Goal: Transaction & Acquisition: Book appointment/travel/reservation

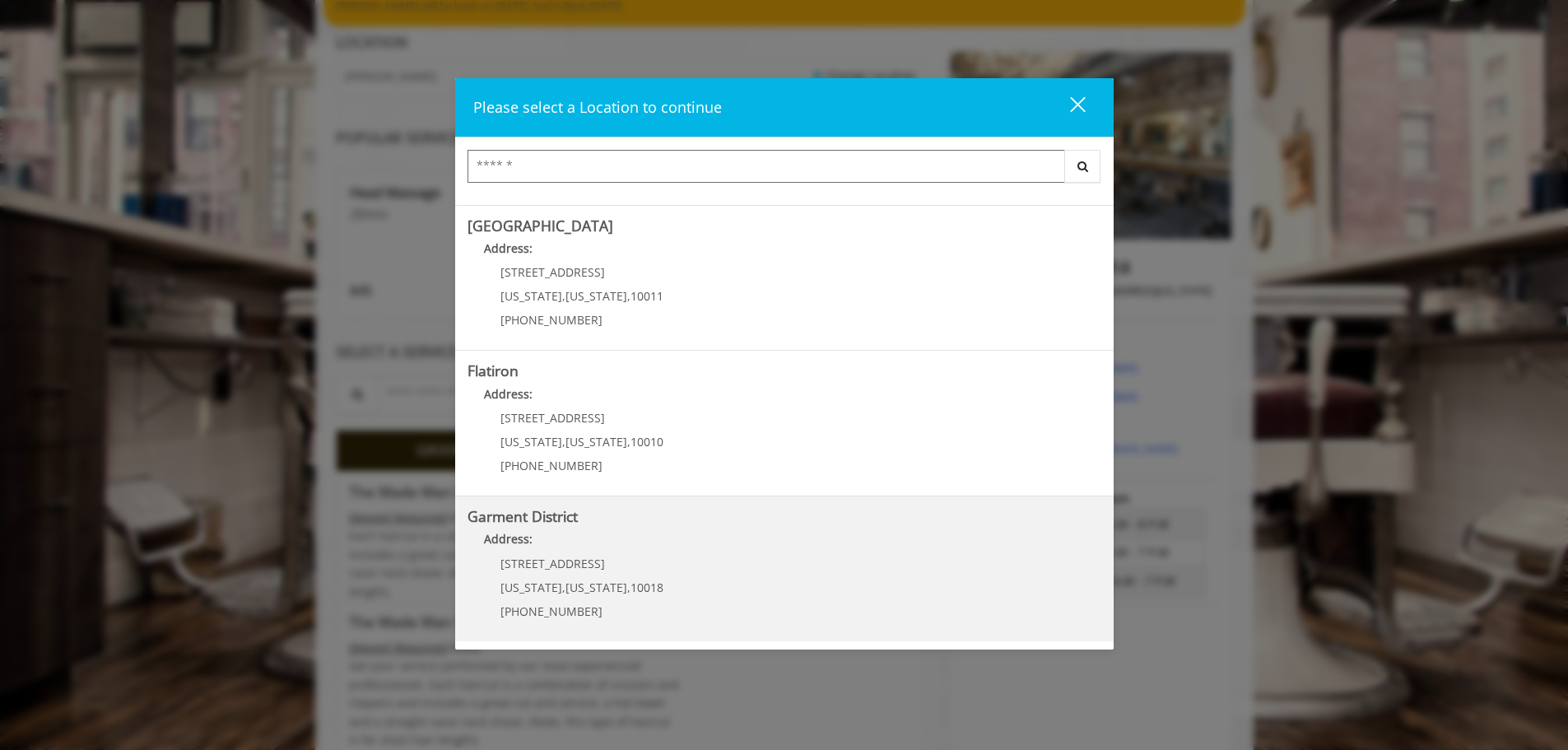
scroll to position [165, 0]
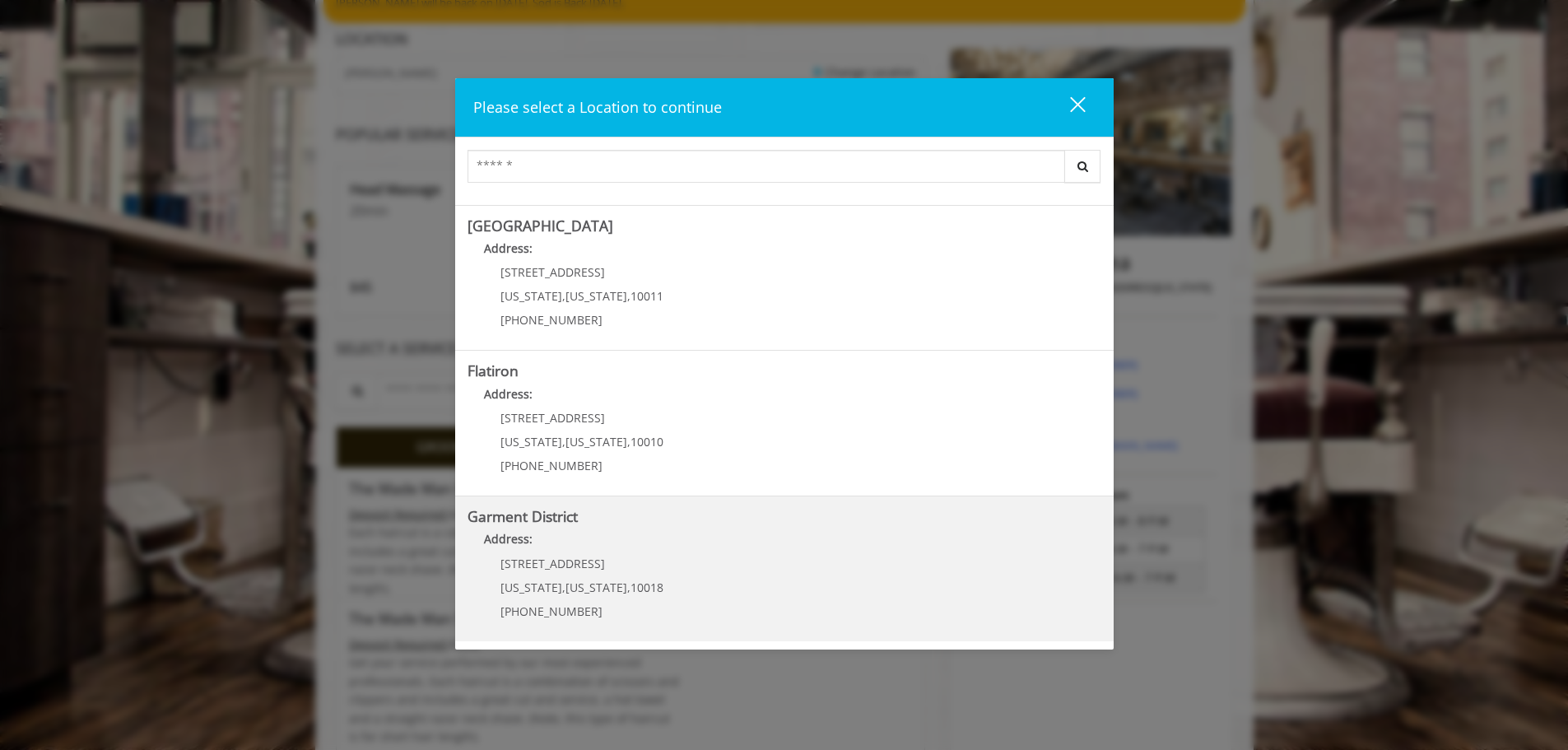
click at [528, 524] on b "Garment District" at bounding box center [522, 516] width 110 height 20
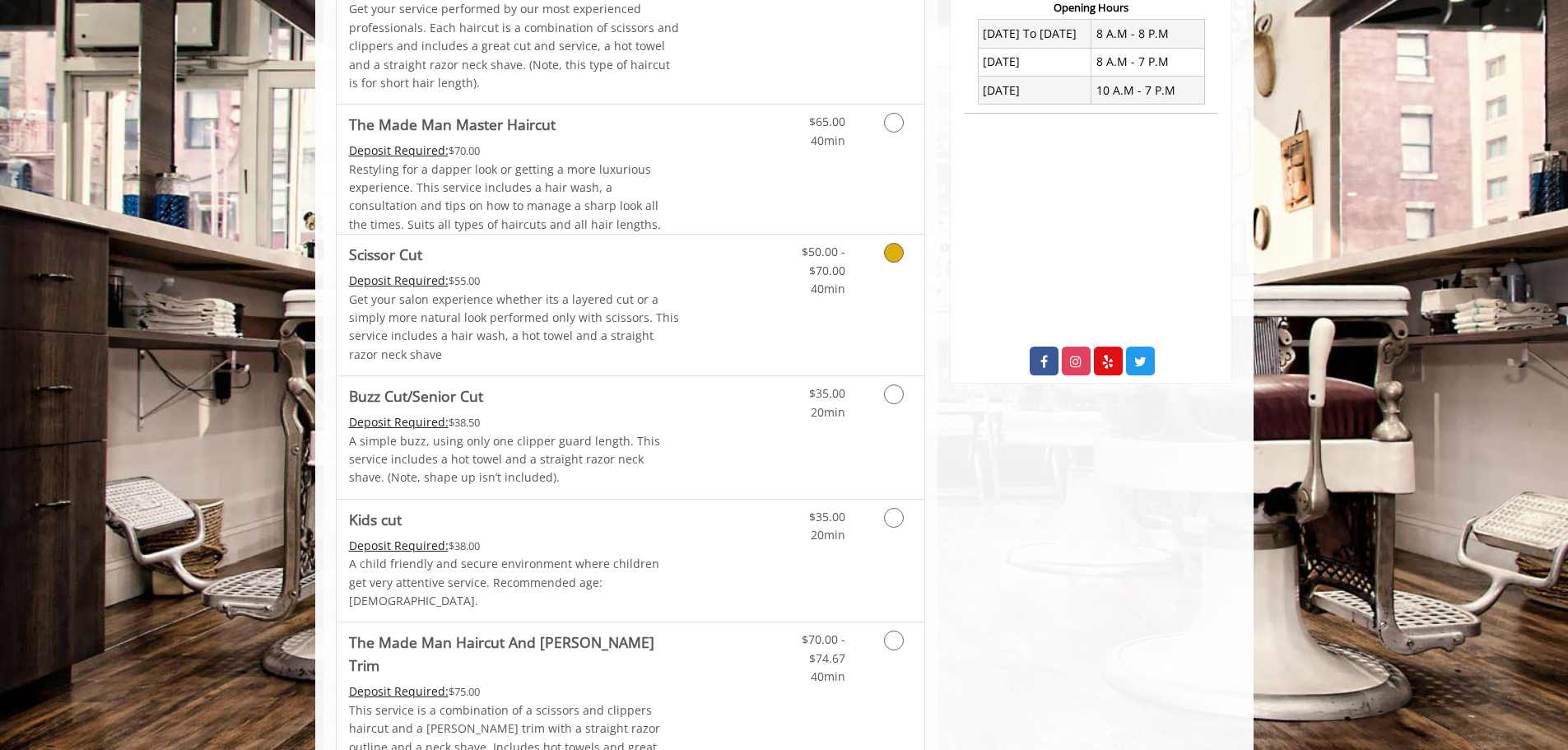
scroll to position [741, 0]
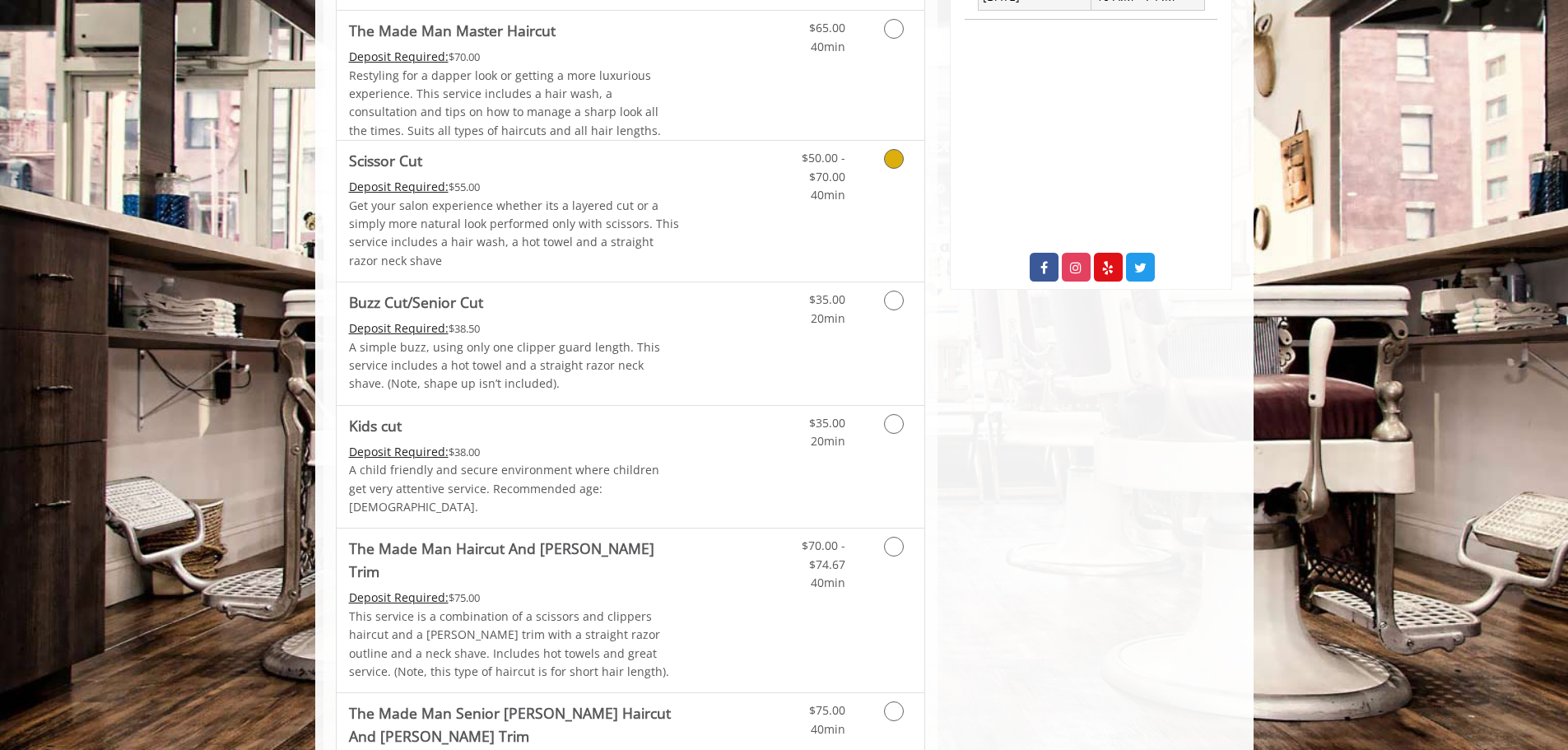
click at [895, 160] on icon "Grooming services" at bounding box center [894, 159] width 20 height 20
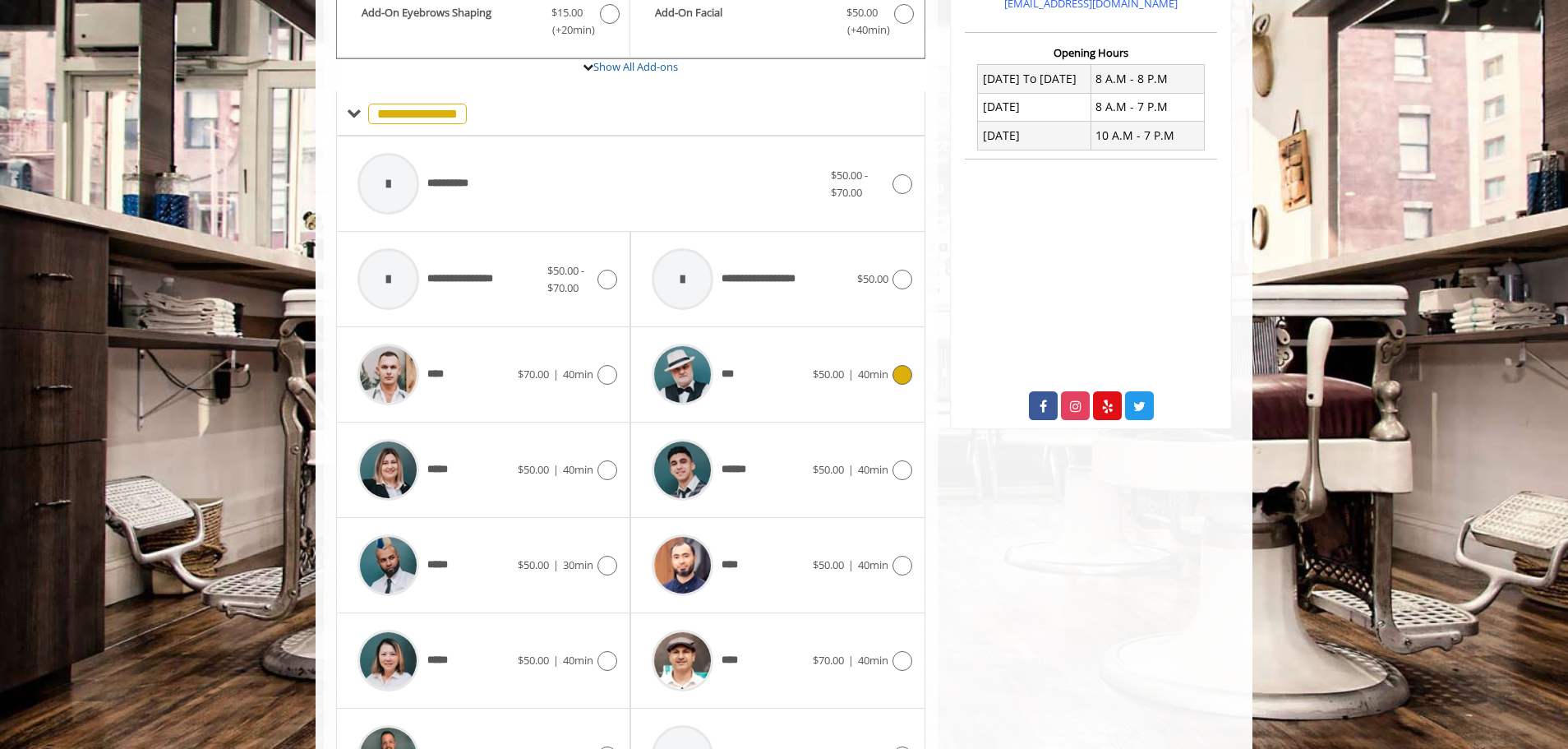
scroll to position [713, 0]
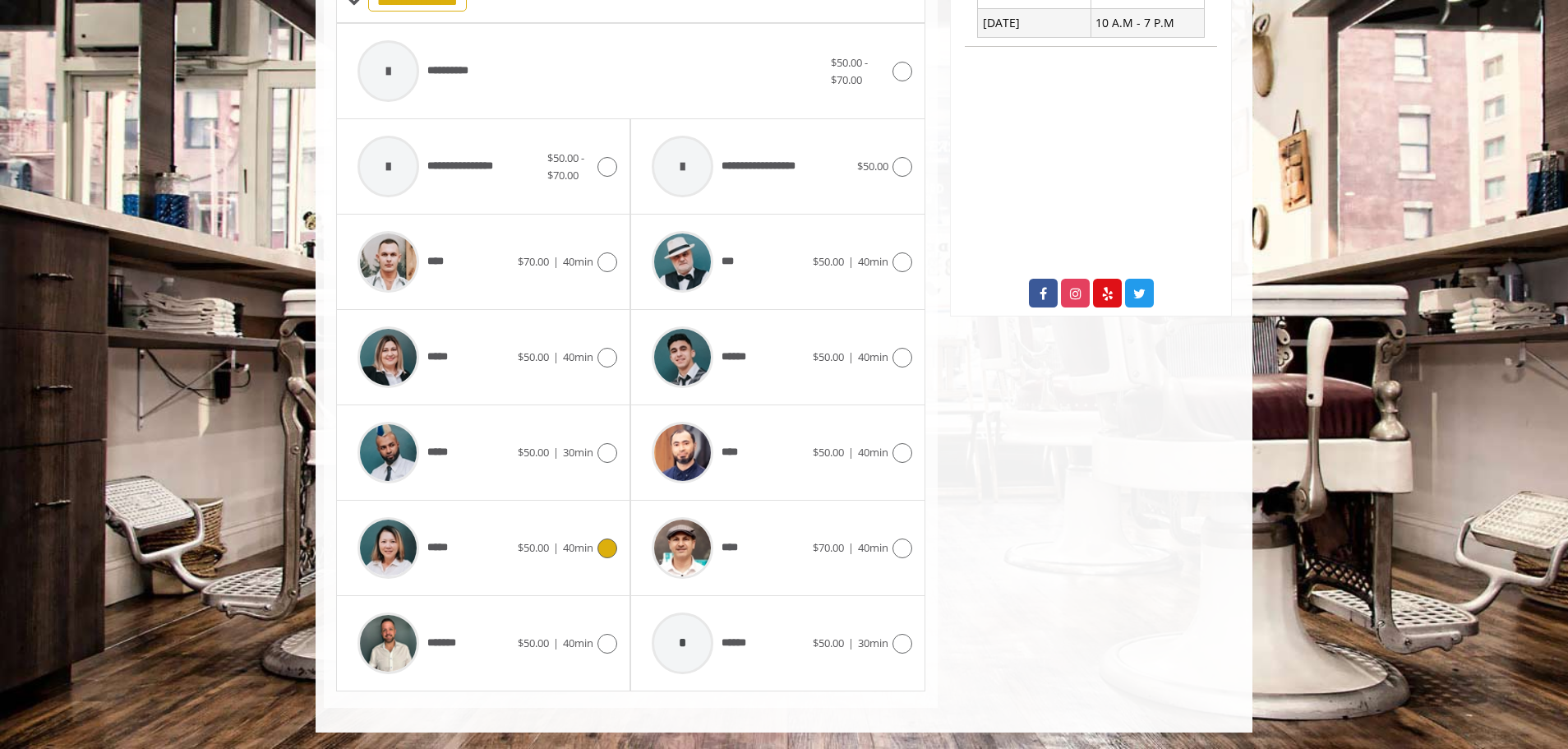
click at [491, 539] on div "*****" at bounding box center [433, 548] width 169 height 78
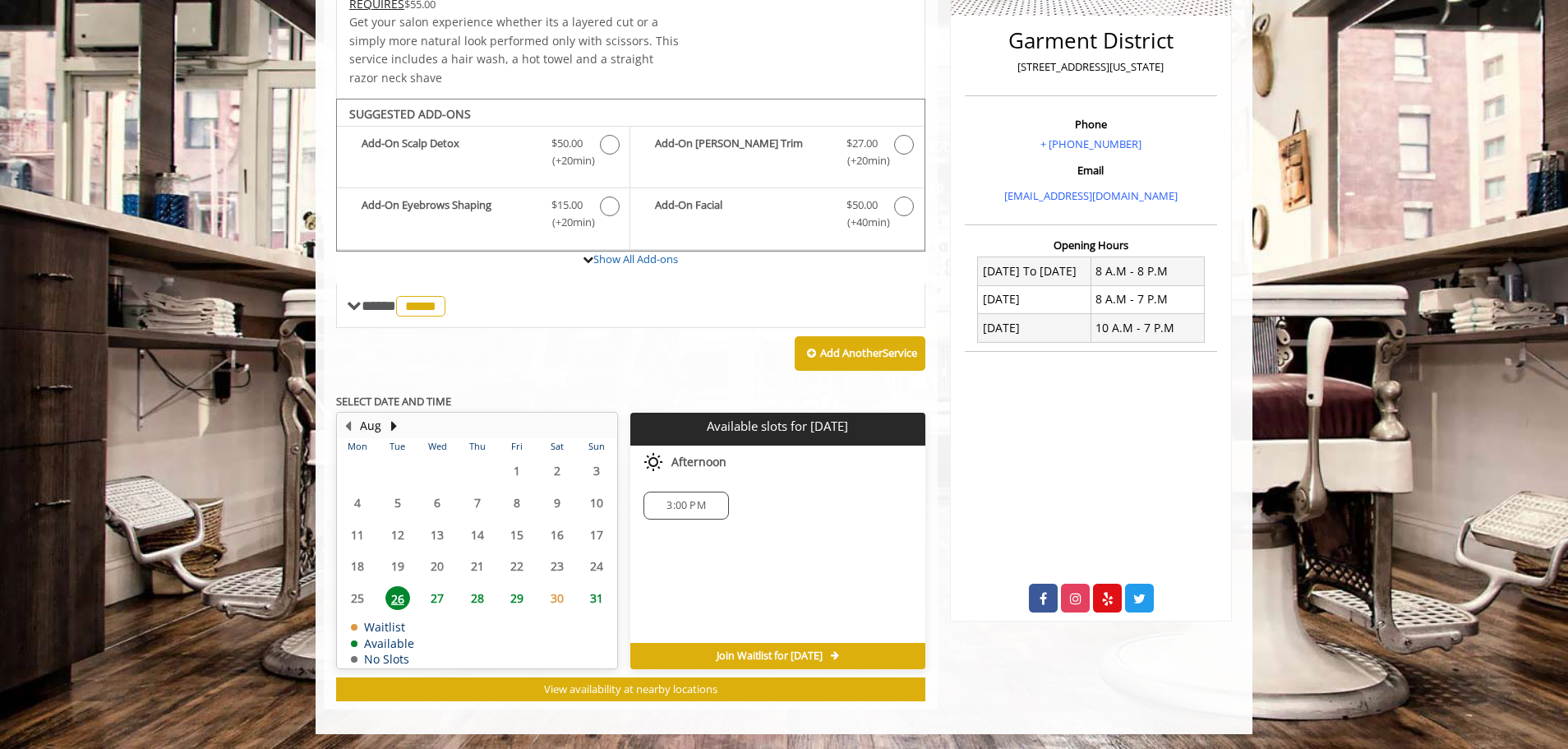
scroll to position [410, 0]
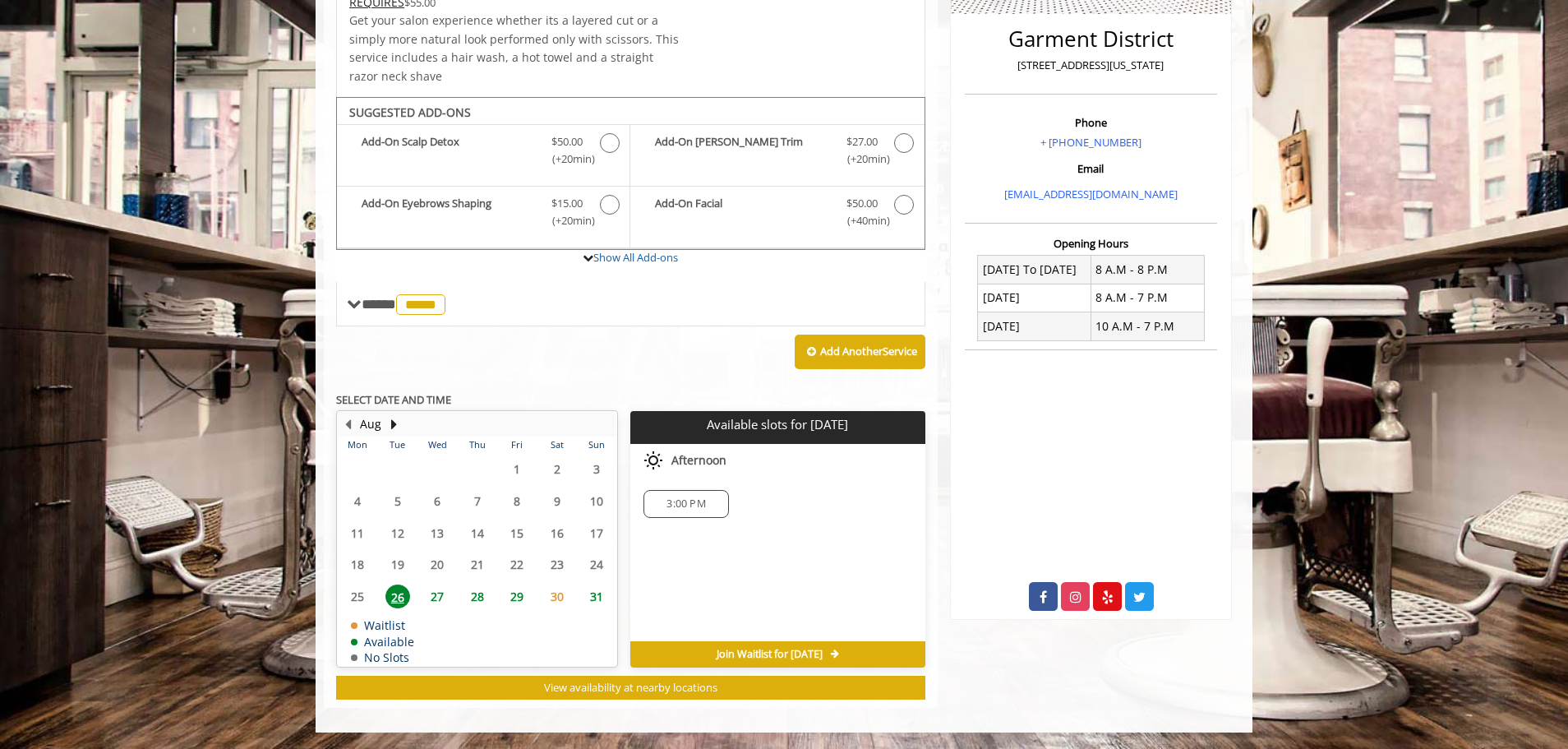
click at [432, 595] on span "27" at bounding box center [437, 596] width 25 height 24
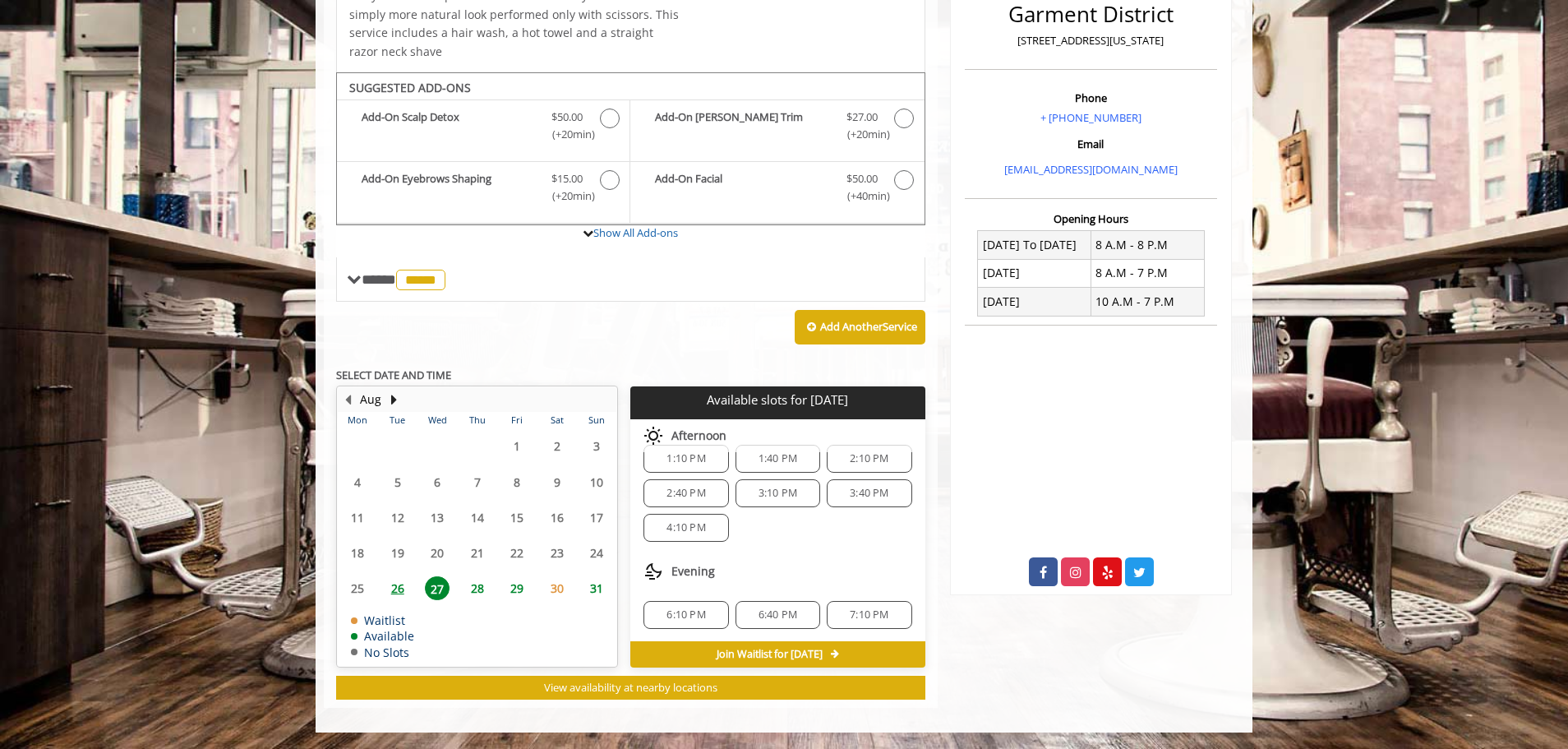
scroll to position [143, 0]
click at [699, 609] on span "6:10 PM" at bounding box center [686, 614] width 38 height 13
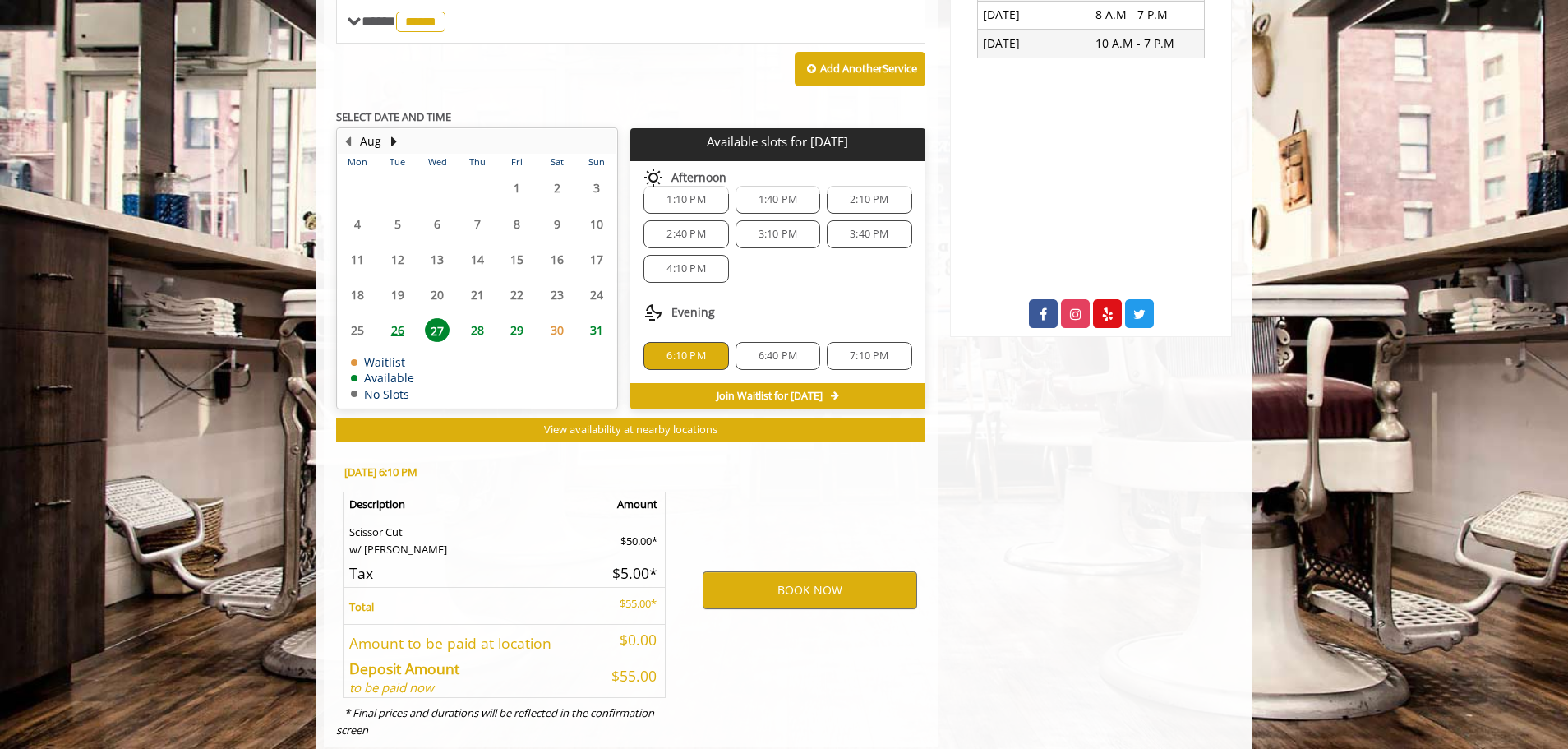
scroll to position [732, 0]
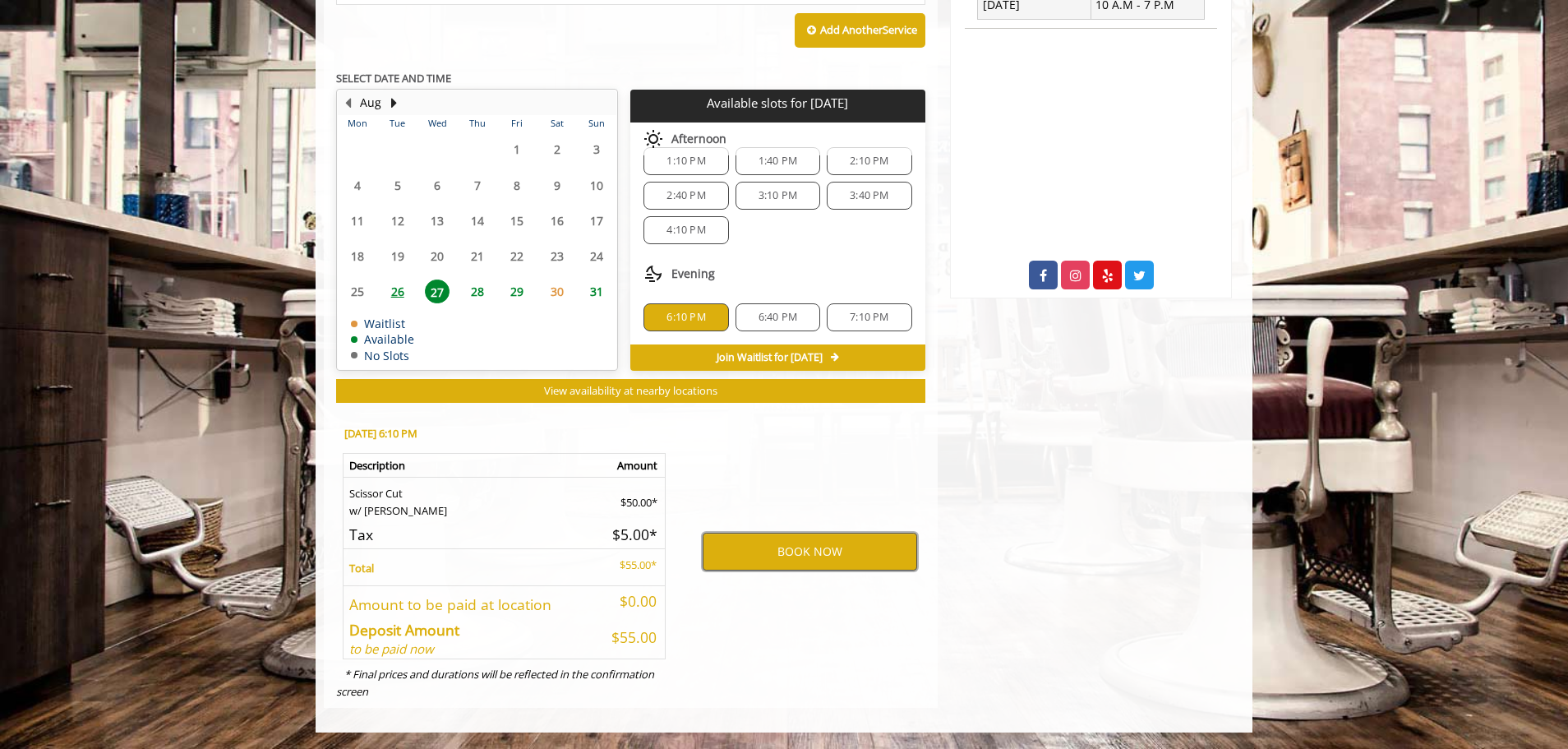
click at [798, 551] on button "BOOK NOW" at bounding box center [810, 551] width 214 height 37
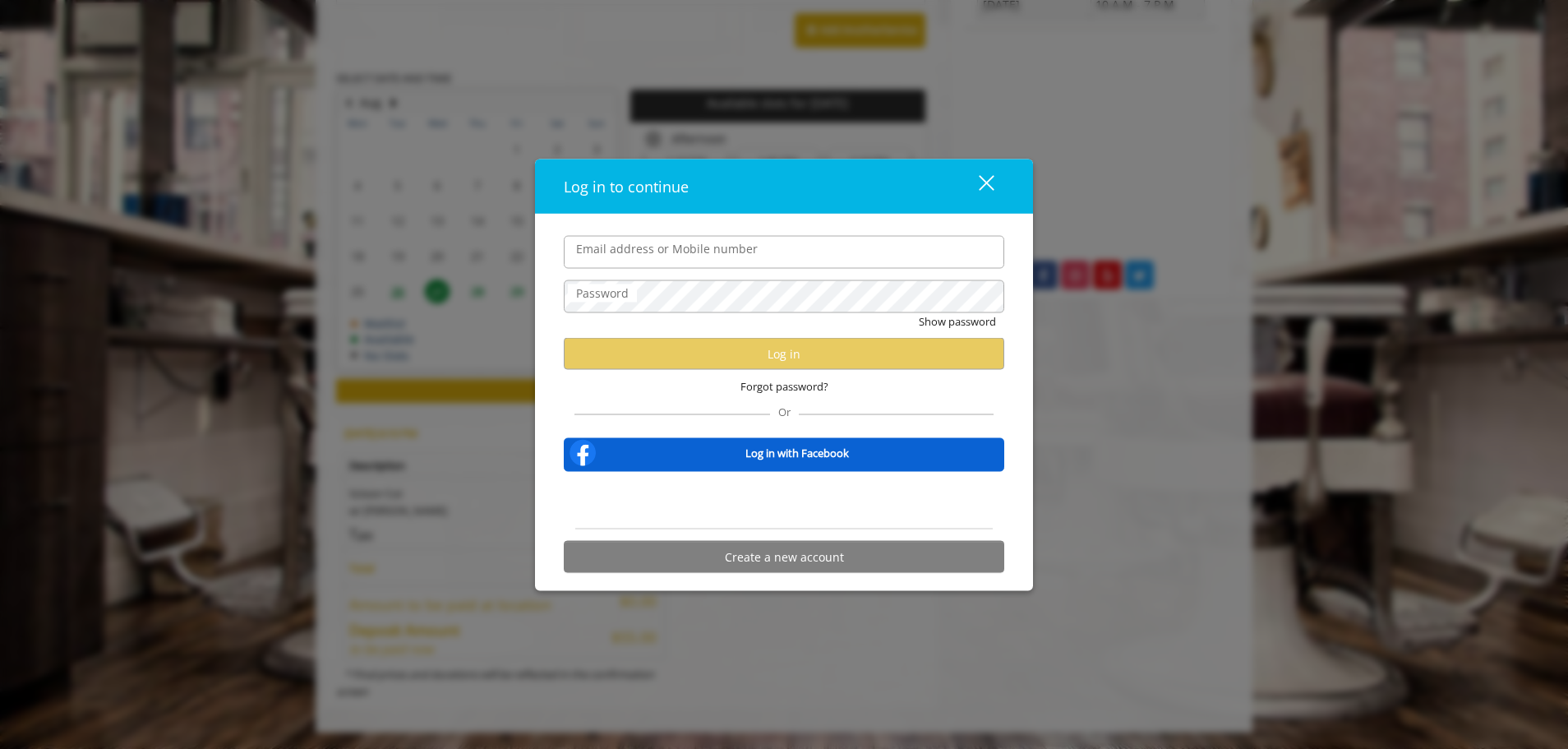
type input "**********"
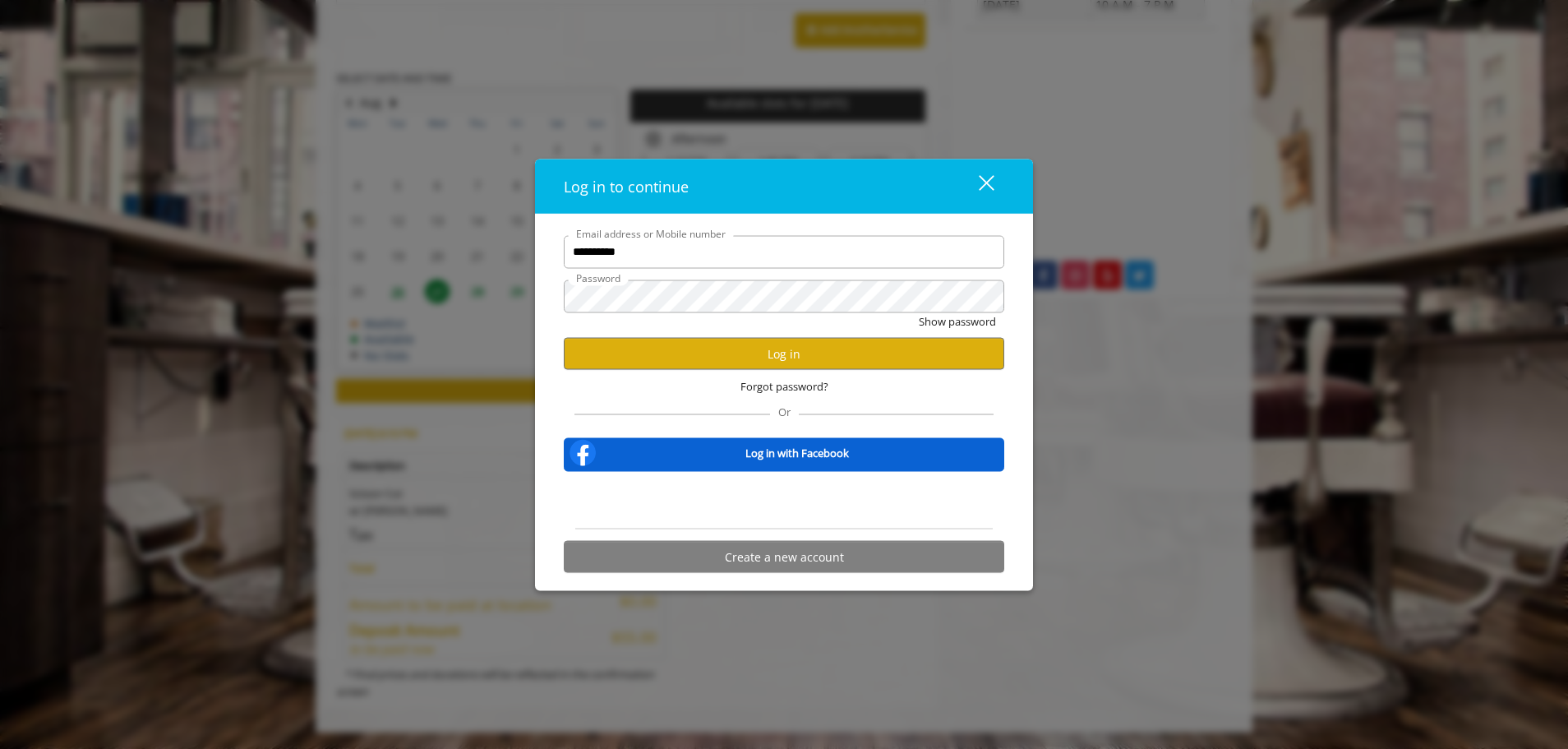
scroll to position [0, 0]
click at [784, 342] on button "Log in" at bounding box center [784, 353] width 441 height 32
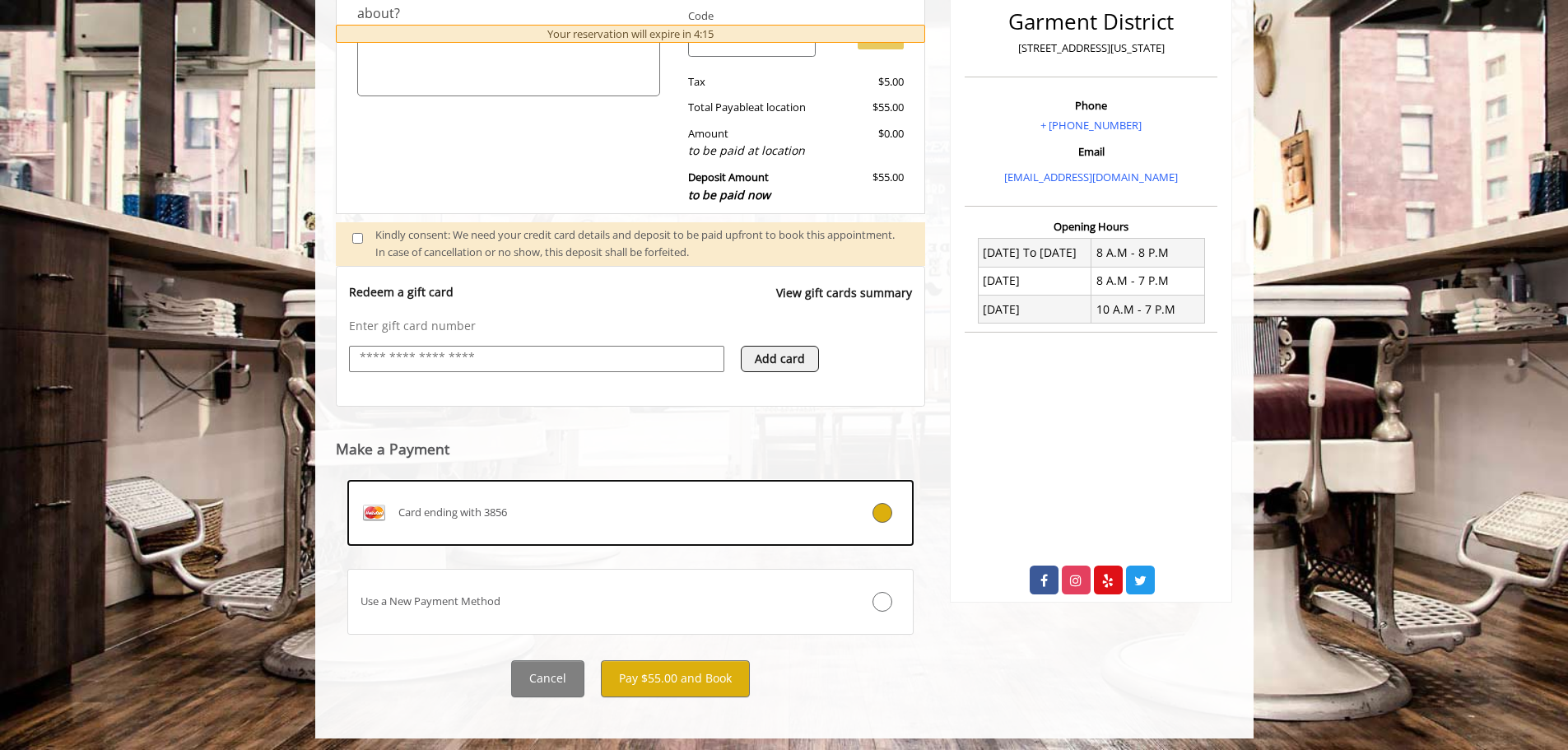
scroll to position [433, 0]
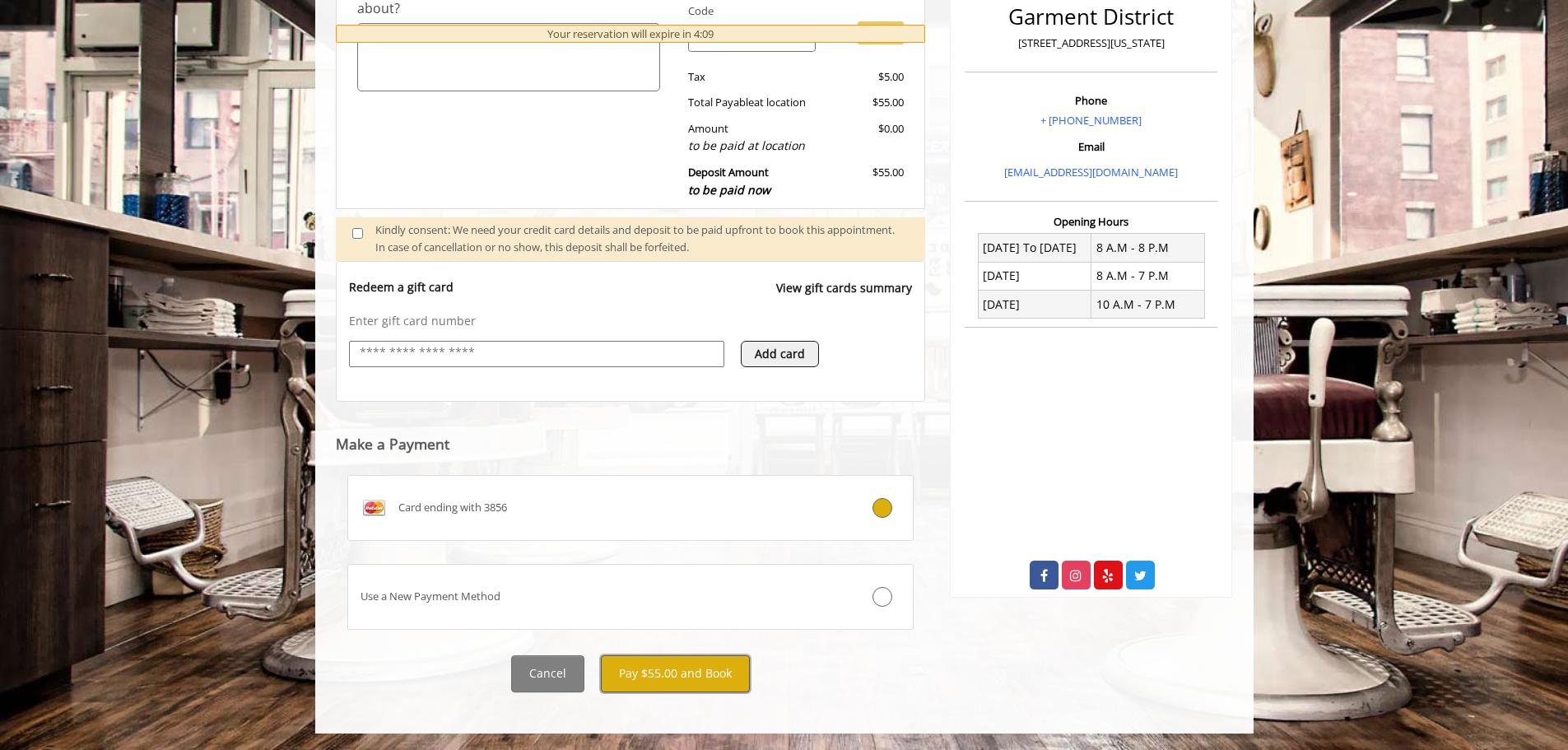
click at [651, 677] on button "Pay $55.00 and Book" at bounding box center [675, 673] width 149 height 37
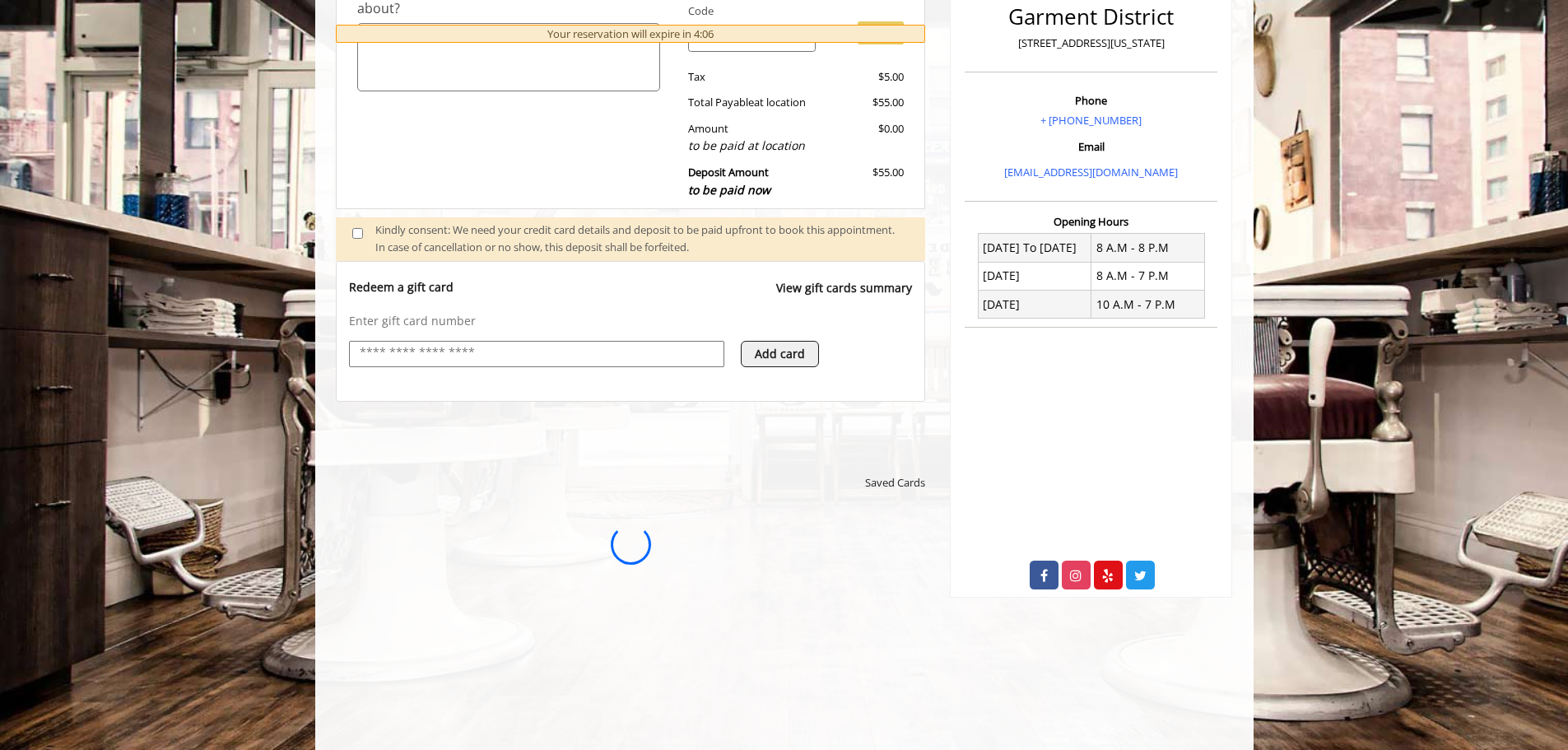
scroll to position [0, 0]
